Goal: Find contact information: Obtain details needed to contact an individual or organization

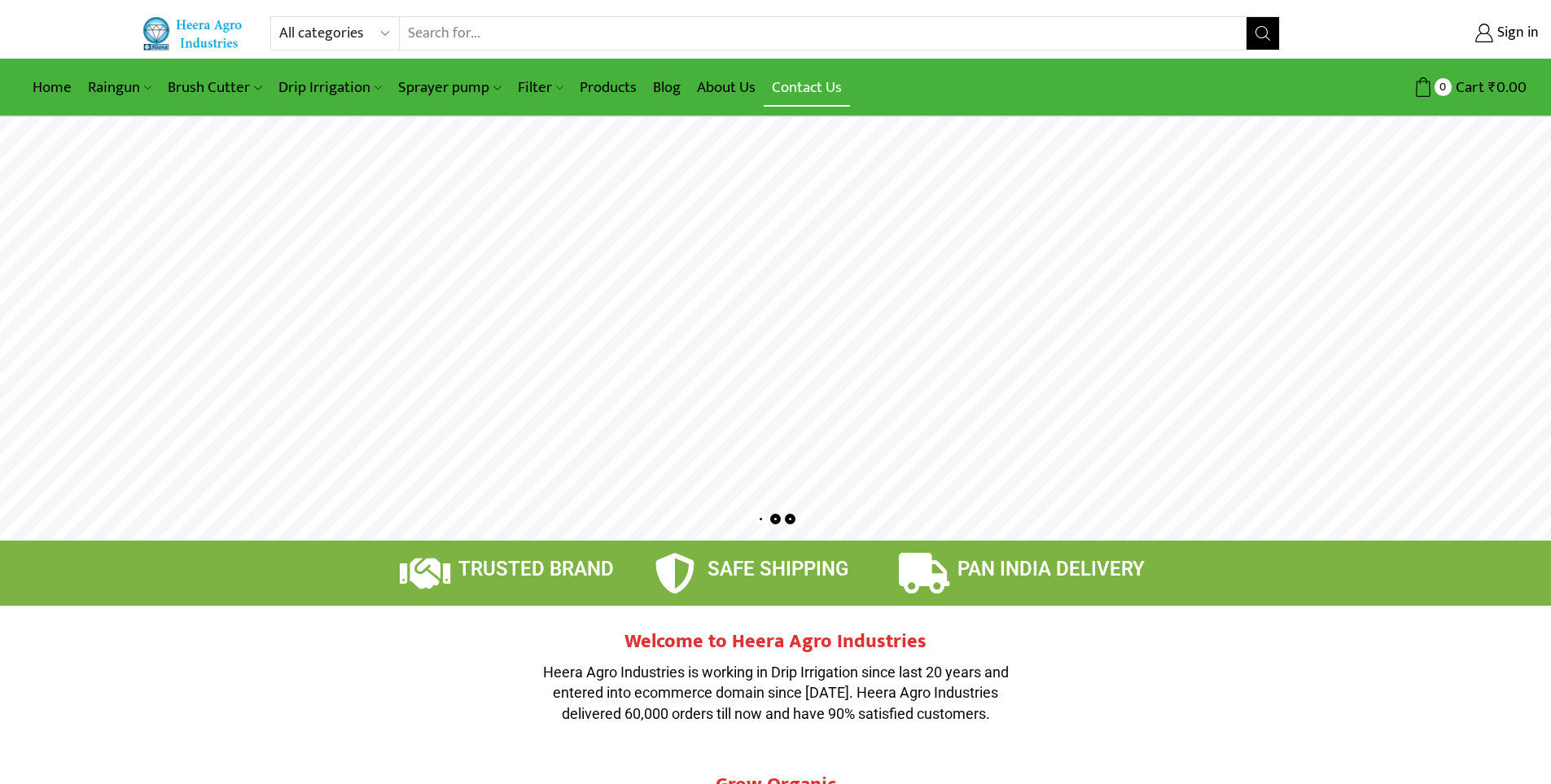
click at [807, 88] on link "Contact Us" at bounding box center [807, 87] width 86 height 38
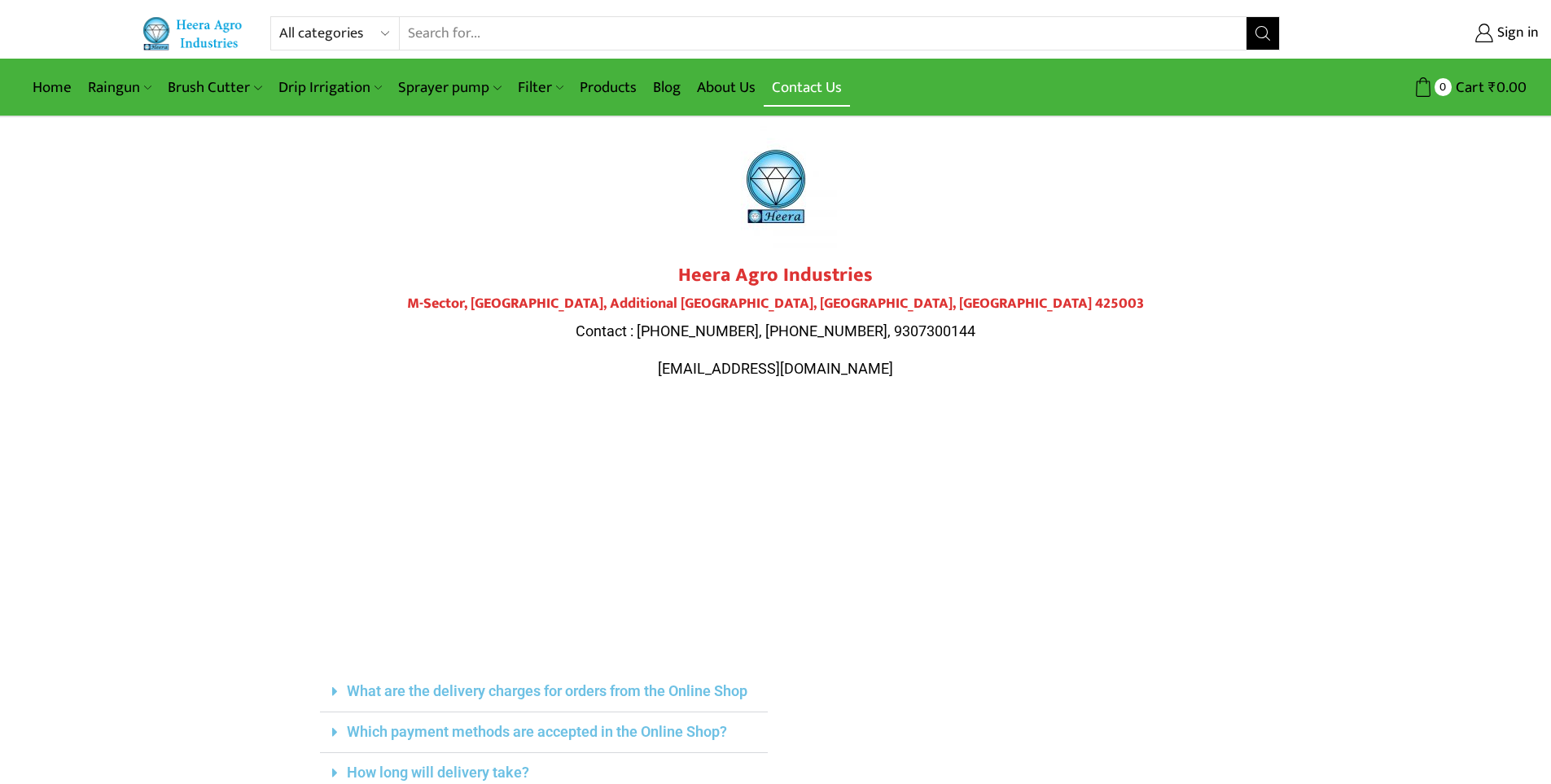
click at [816, 90] on link "Contact Us" at bounding box center [807, 87] width 86 height 38
